Goal: Register for event/course

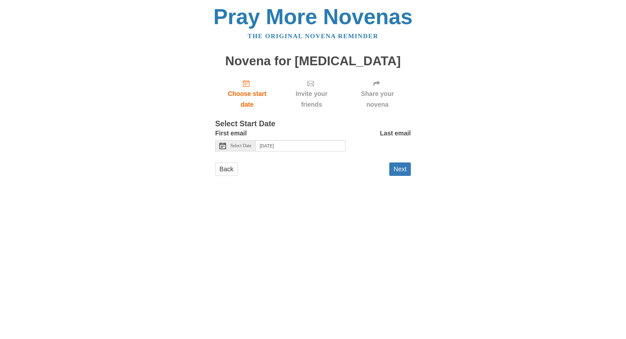
click at [249, 146] on span "Select Date" at bounding box center [241, 146] width 21 height 5
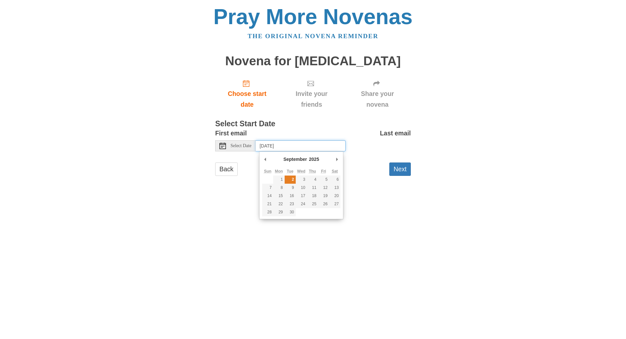
type input "Tuesday, September 2nd"
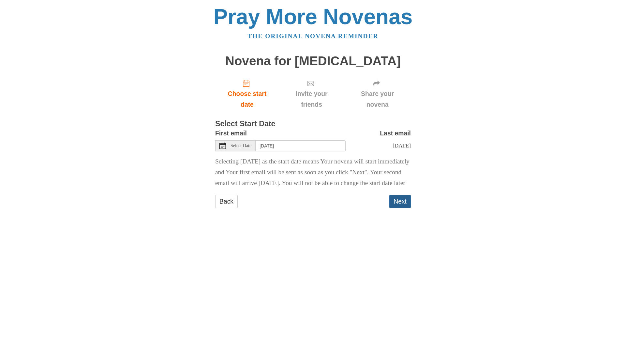
click at [398, 208] on button "Next" at bounding box center [400, 201] width 22 height 13
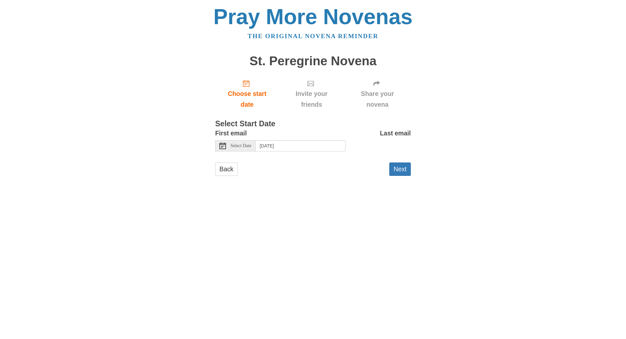
click at [239, 145] on span "Select Date" at bounding box center [241, 146] width 21 height 5
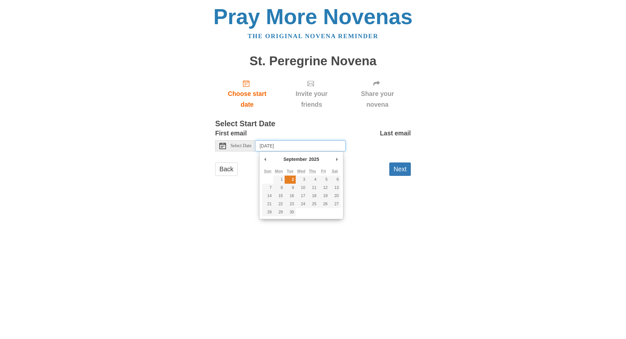
type input "Tuesday, September 2nd"
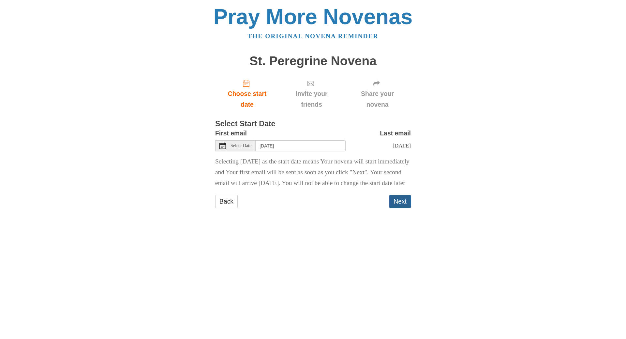
click at [402, 208] on button "Next" at bounding box center [400, 201] width 22 height 13
